Goal: Task Accomplishment & Management: Manage account settings

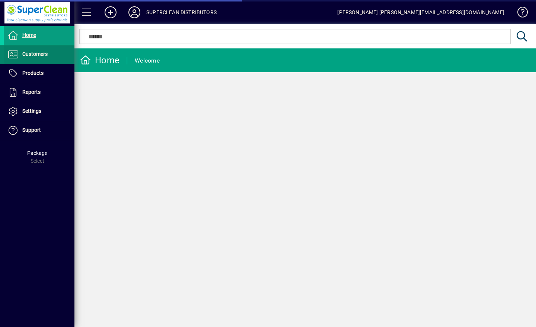
click at [25, 50] on span "Customers" at bounding box center [26, 54] width 44 height 9
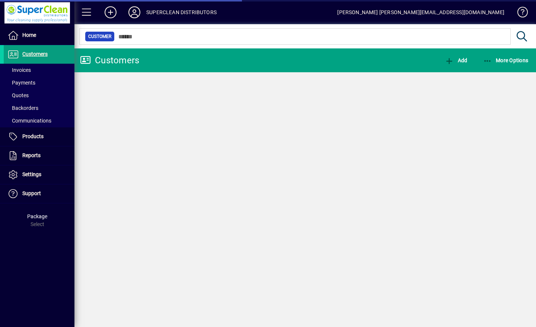
click at [138, 12] on icon at bounding box center [134, 12] width 15 height 12
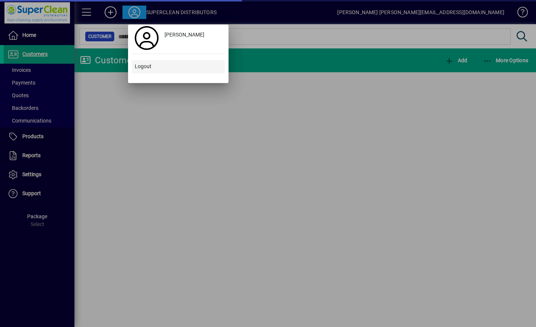
click at [144, 71] on span at bounding box center [178, 67] width 93 height 18
